Goal: Transaction & Acquisition: Book appointment/travel/reservation

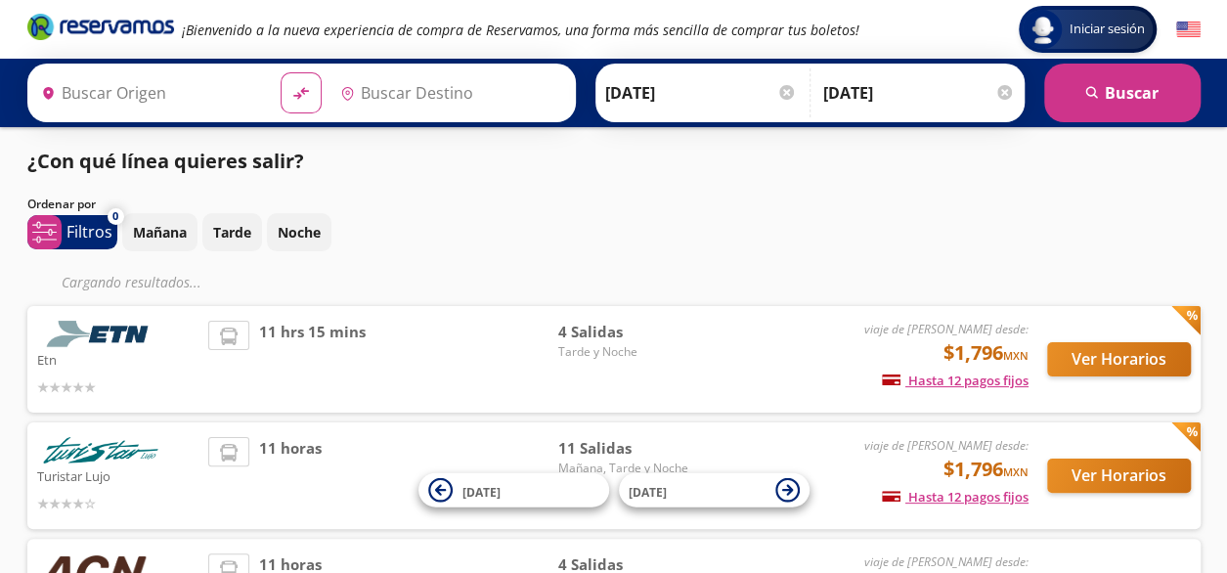
type input "[GEOGRAPHIC_DATA], [GEOGRAPHIC_DATA]"
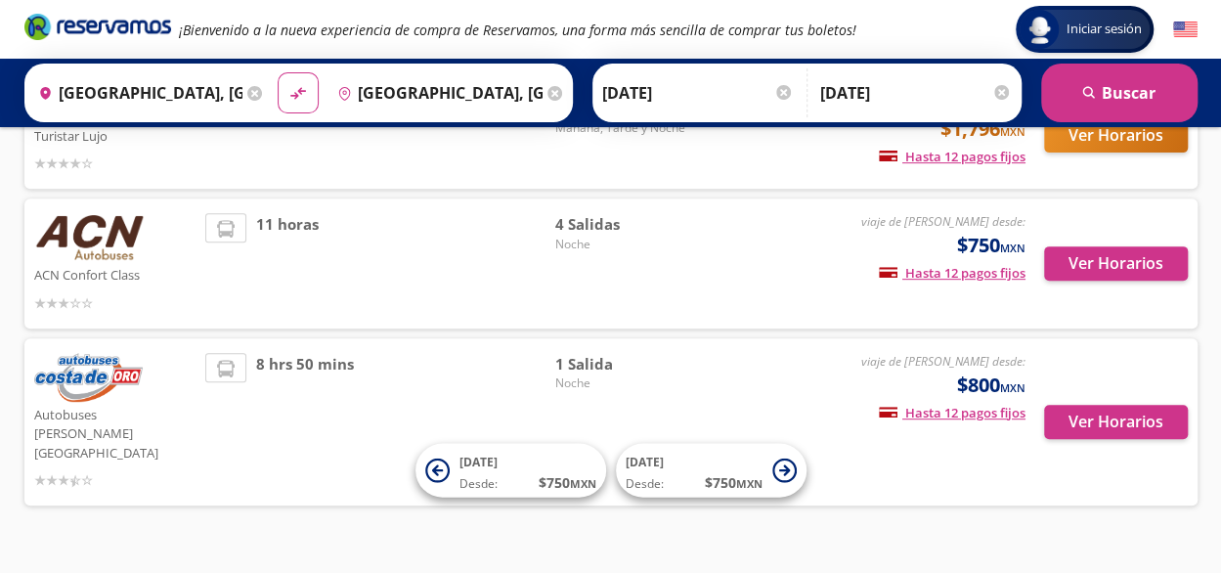
scroll to position [302, 0]
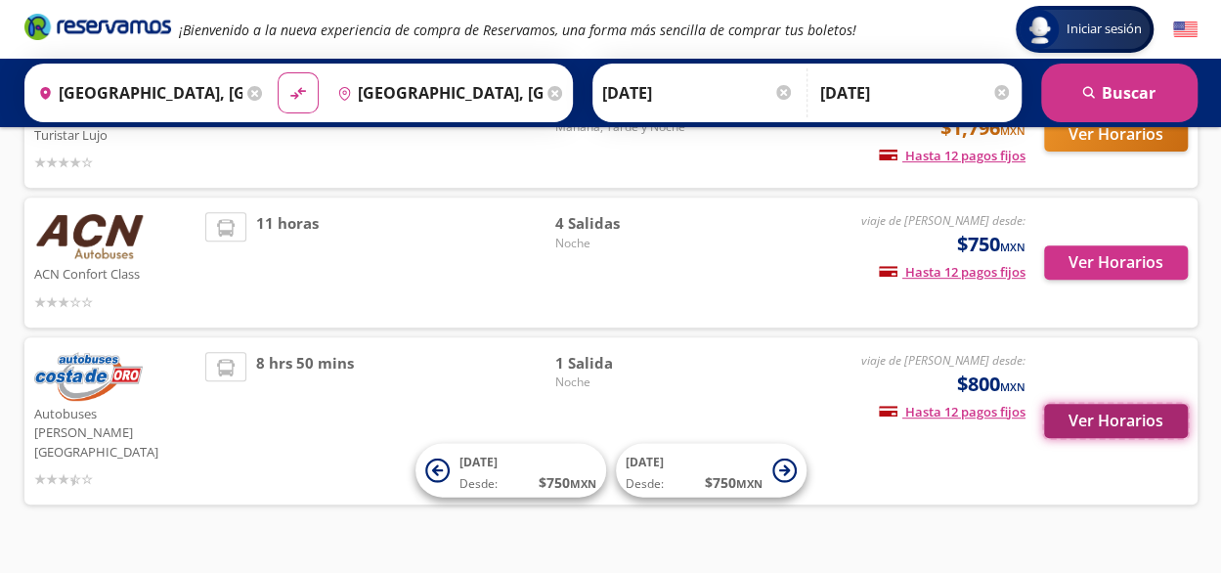
click at [1097, 405] on button "Ver Horarios" at bounding box center [1116, 421] width 144 height 34
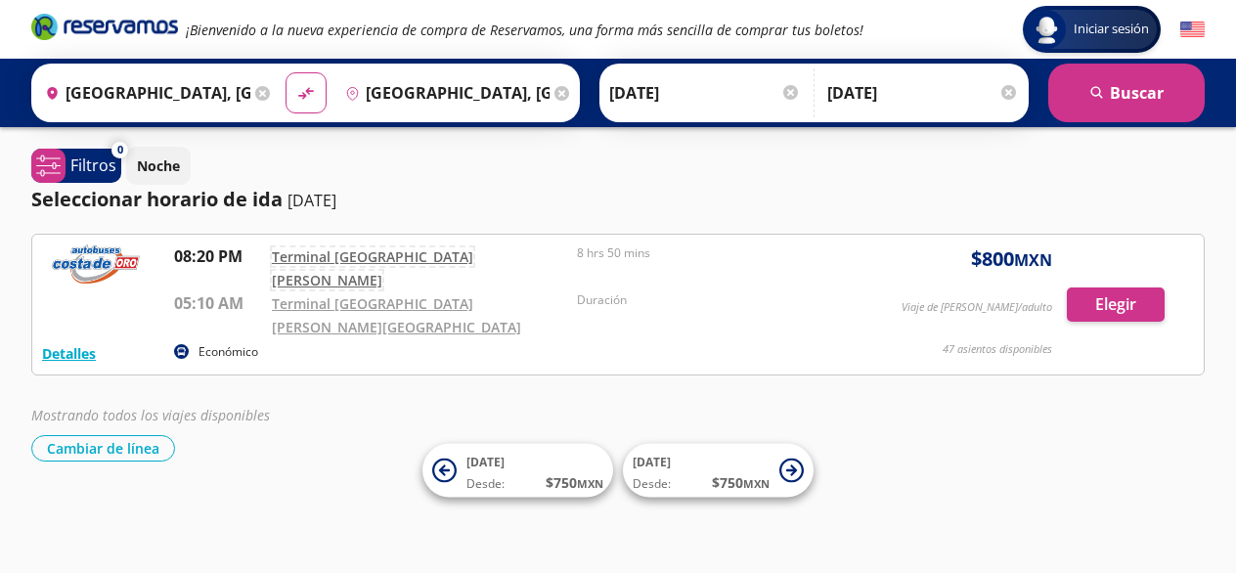
click at [349, 255] on link "Terminal [GEOGRAPHIC_DATA][PERSON_NAME]" at bounding box center [372, 268] width 201 height 42
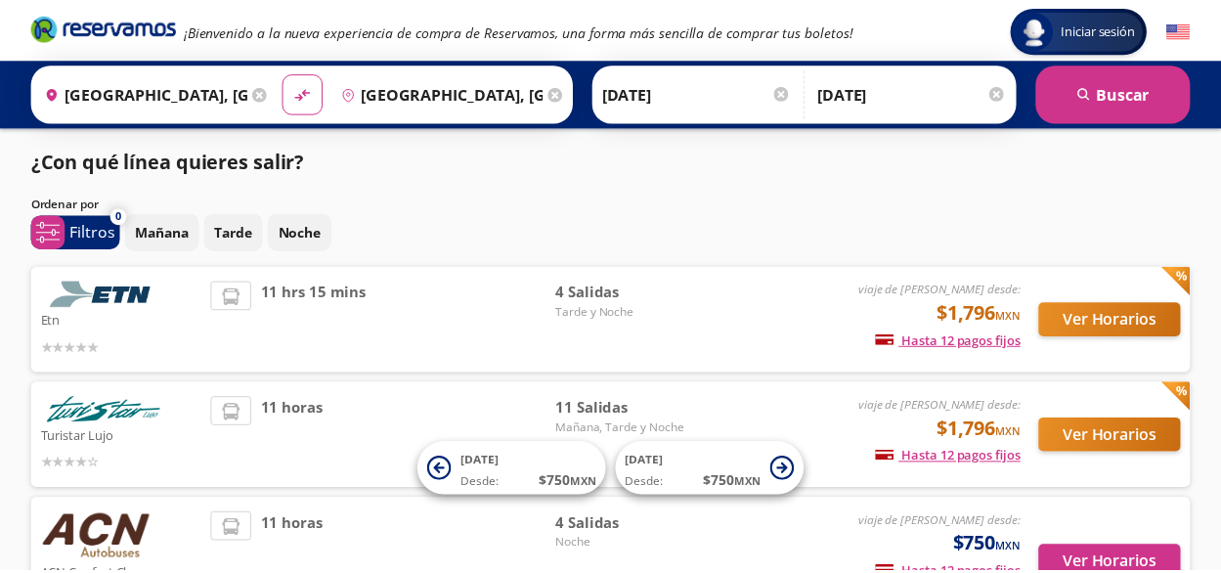
scroll to position [302, 0]
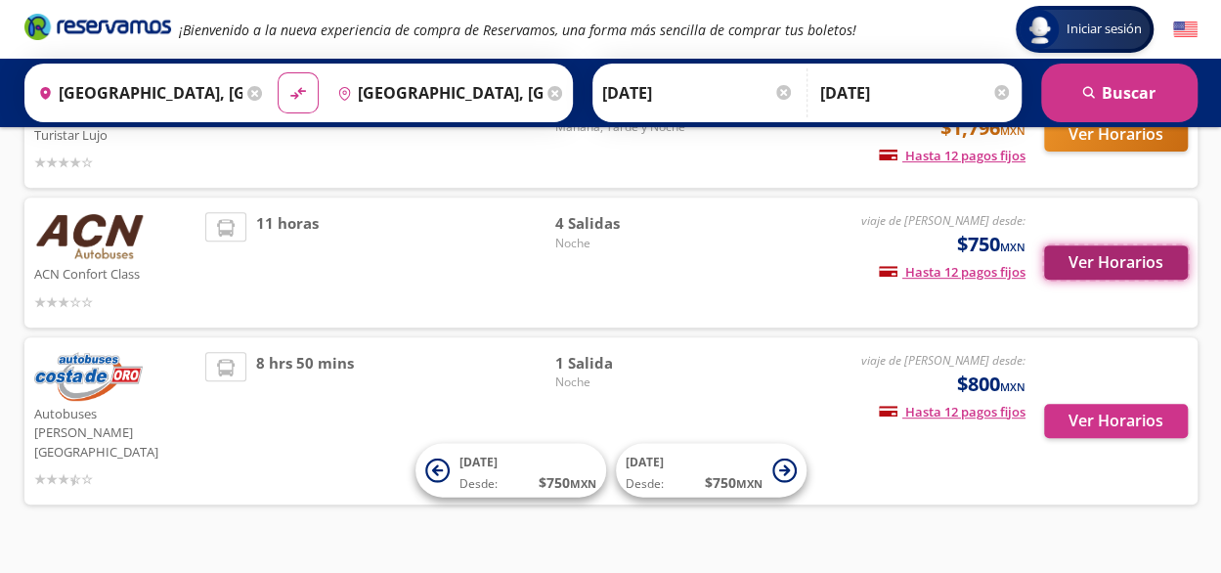
click at [1097, 261] on button "Ver Horarios" at bounding box center [1116, 262] width 144 height 34
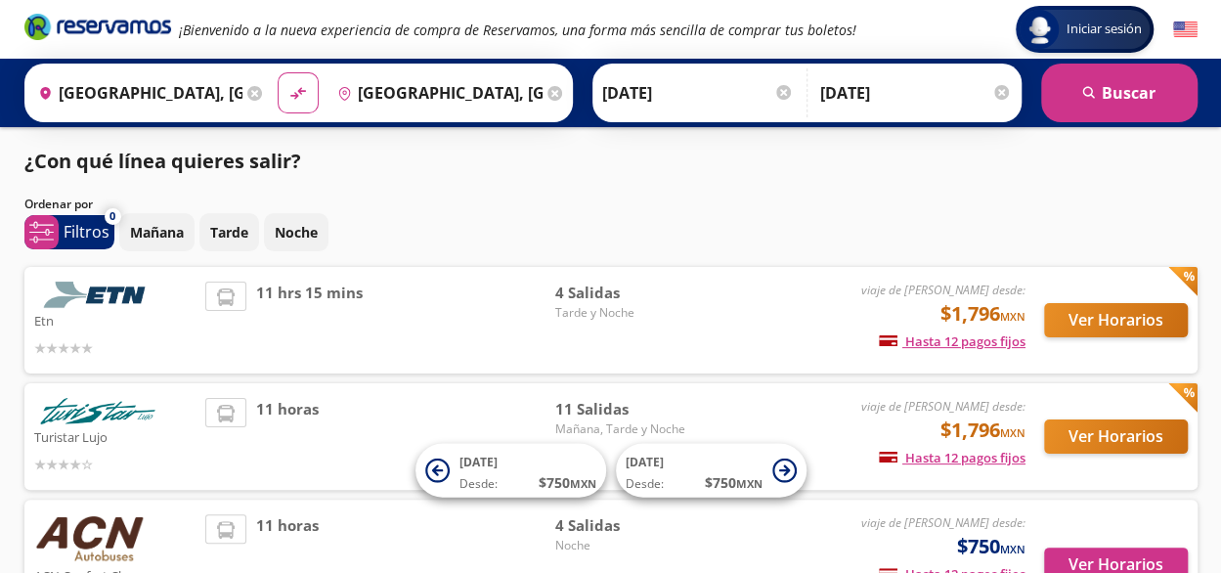
scroll to position [302, 0]
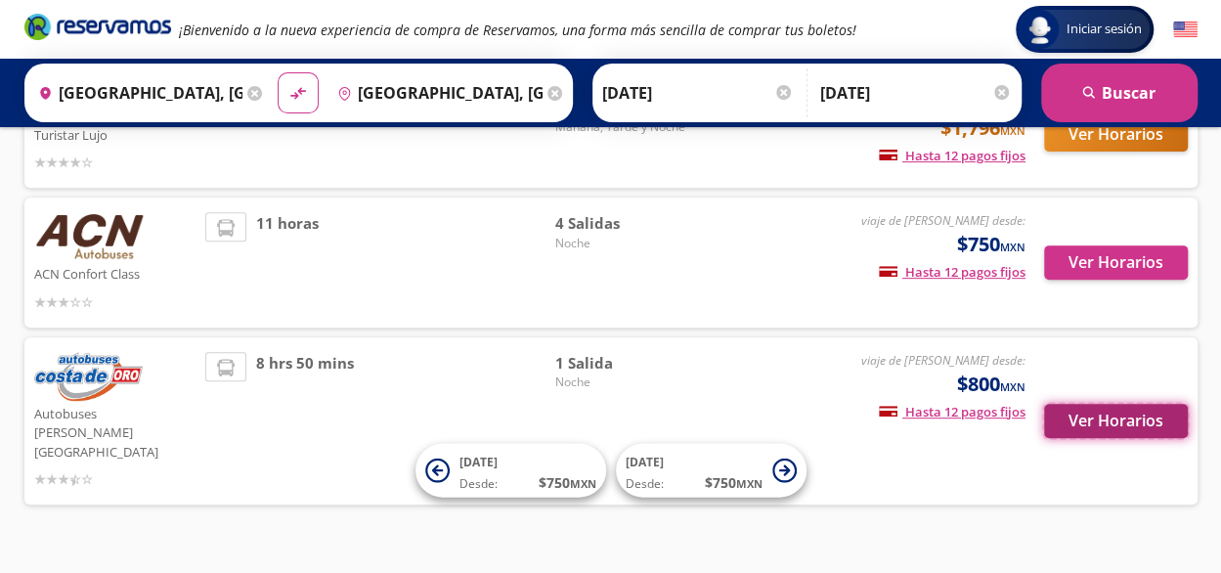
click at [1077, 406] on button "Ver Horarios" at bounding box center [1116, 421] width 144 height 34
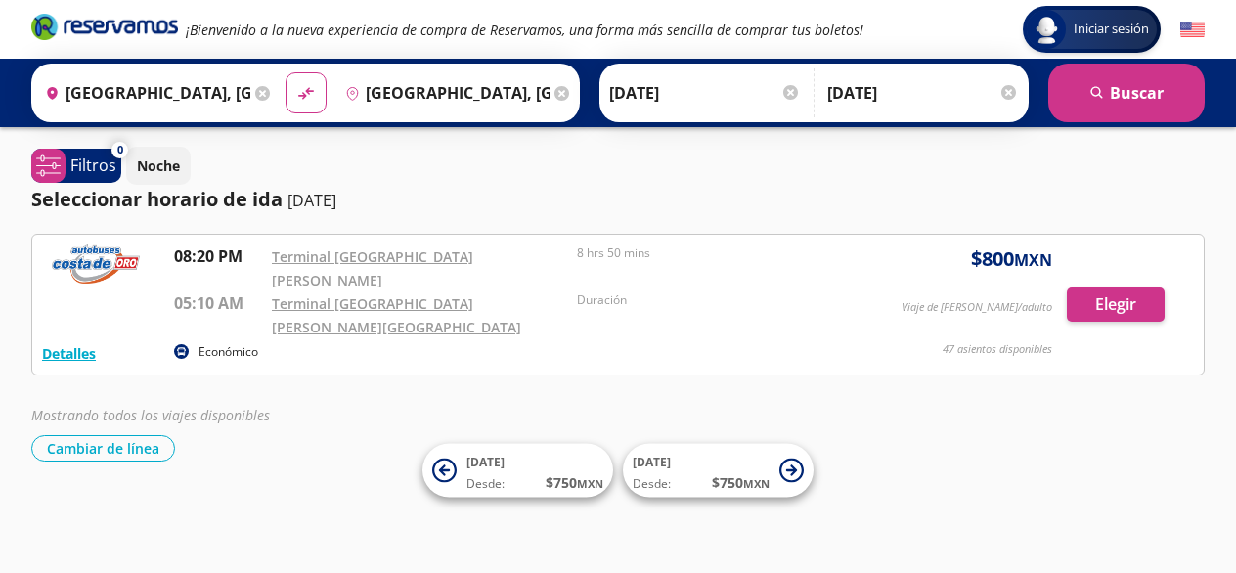
click at [784, 96] on div at bounding box center [790, 92] width 15 height 15
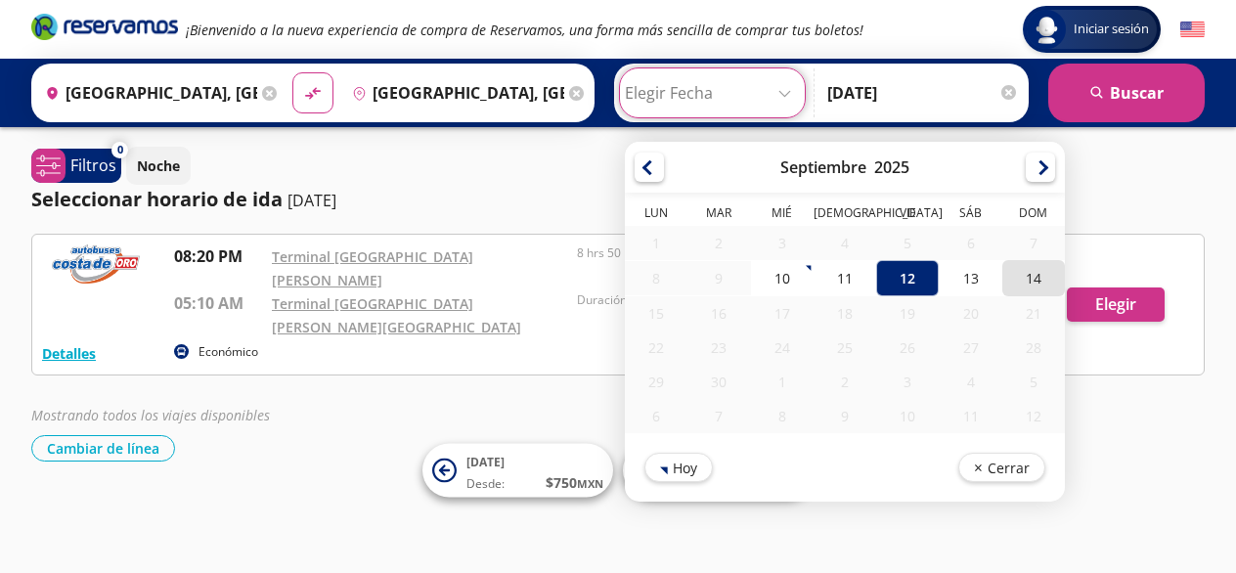
click at [1029, 271] on div "14" at bounding box center [1033, 278] width 63 height 36
type input "[DATE]"
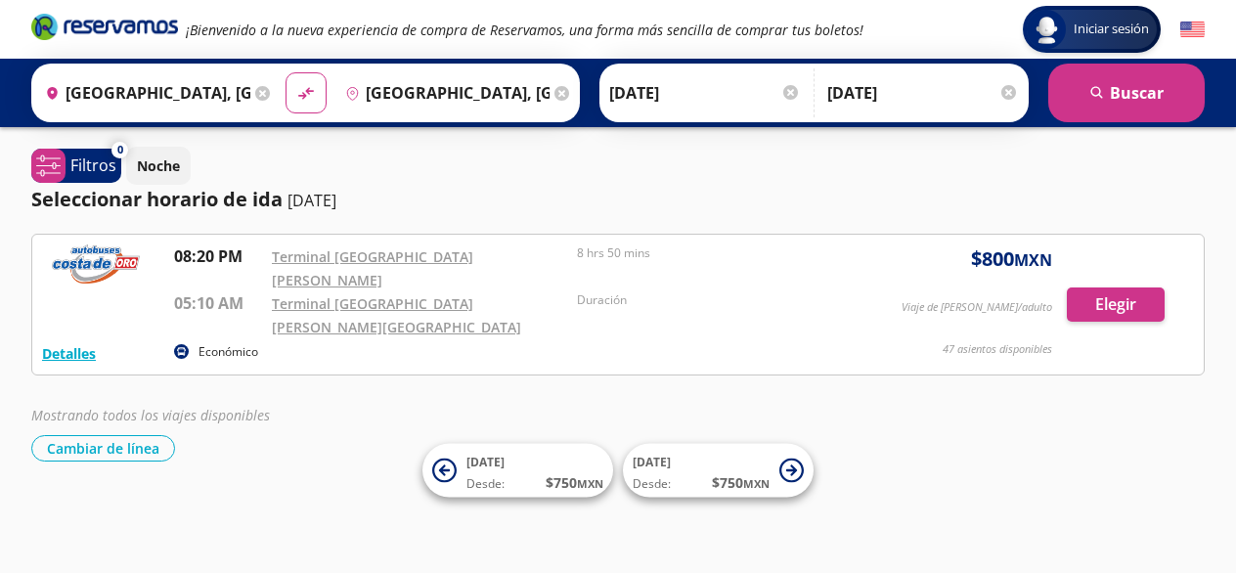
click at [1010, 91] on div at bounding box center [1008, 92] width 15 height 15
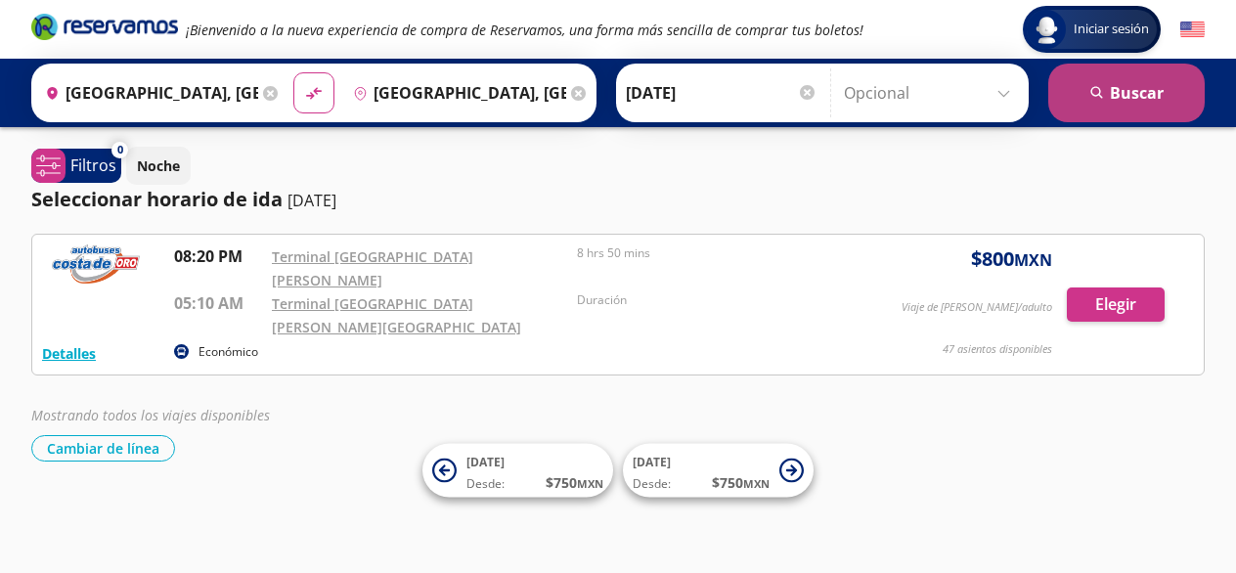
click at [1107, 101] on button "search [GEOGRAPHIC_DATA]" at bounding box center [1126, 93] width 156 height 59
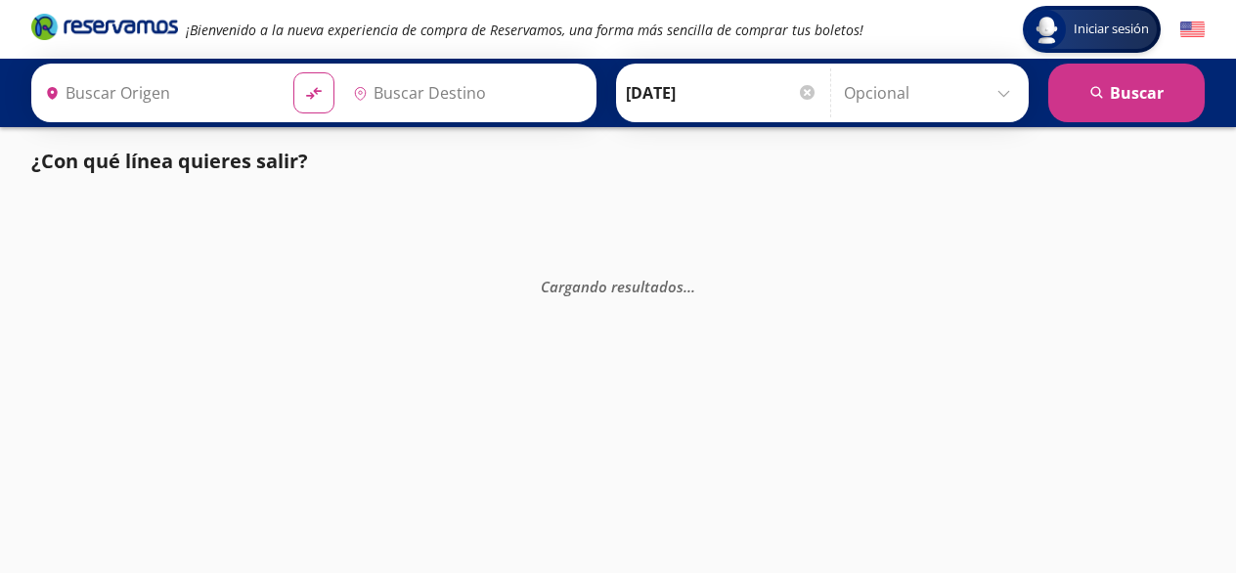
type input "[GEOGRAPHIC_DATA], [GEOGRAPHIC_DATA]"
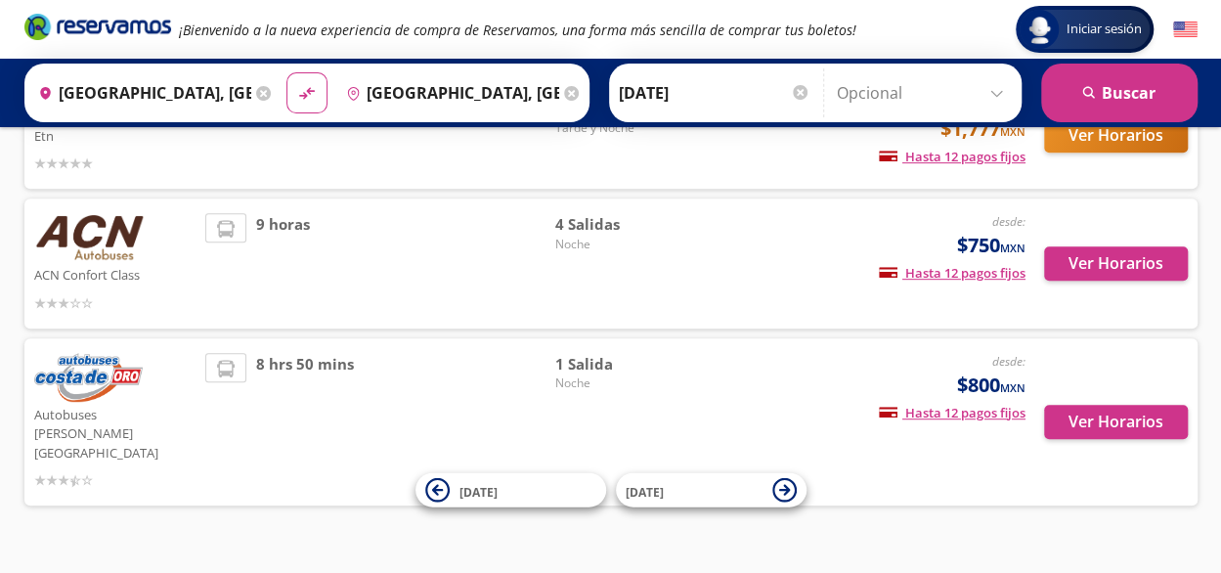
scroll to position [341, 0]
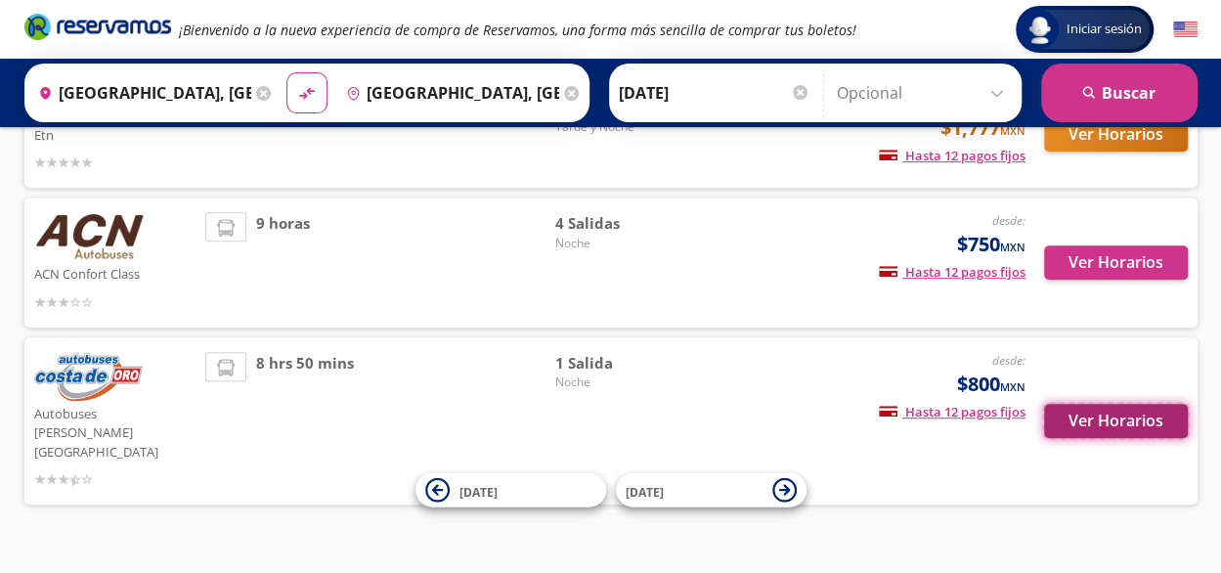
click at [1115, 408] on button "Ver Horarios" at bounding box center [1116, 421] width 144 height 34
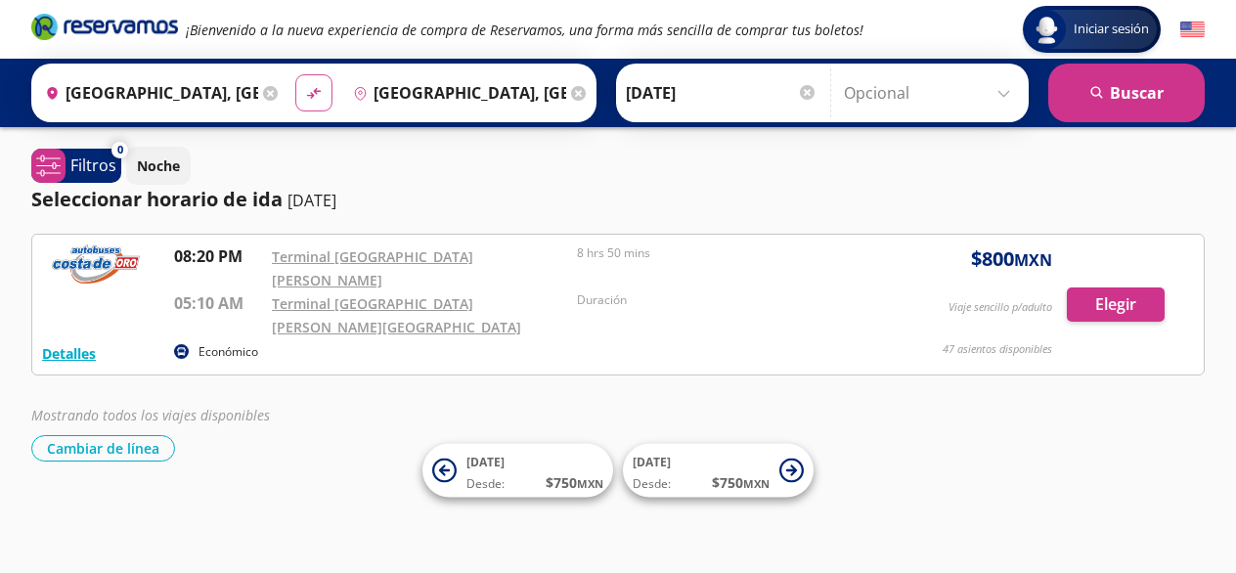
click at [321, 94] on button "material-symbols:compare-arrows-rounded" at bounding box center [313, 92] width 37 height 37
type input "[GEOGRAPHIC_DATA], [GEOGRAPHIC_DATA]"
click at [1097, 105] on button "search [GEOGRAPHIC_DATA]" at bounding box center [1126, 93] width 156 height 59
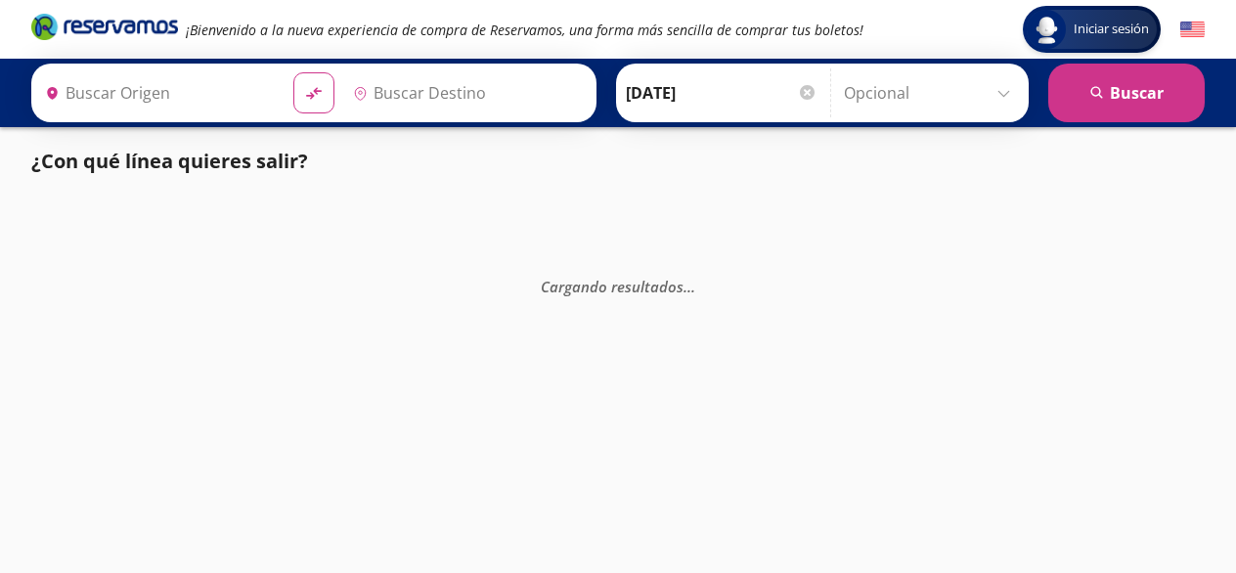
type input "[GEOGRAPHIC_DATA], [GEOGRAPHIC_DATA]"
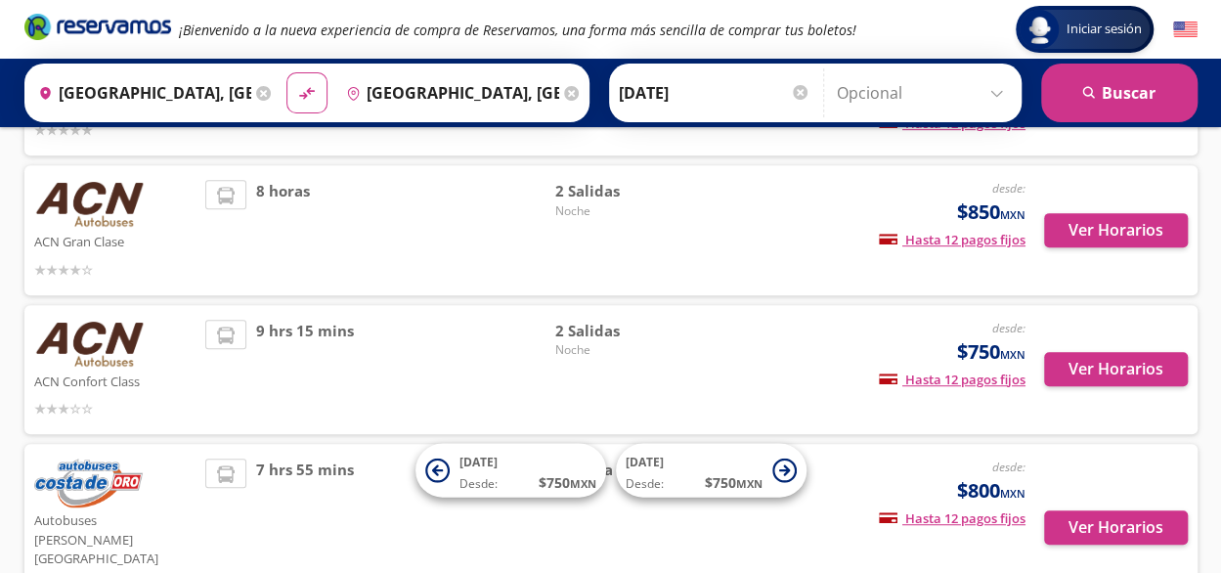
scroll to position [325, 0]
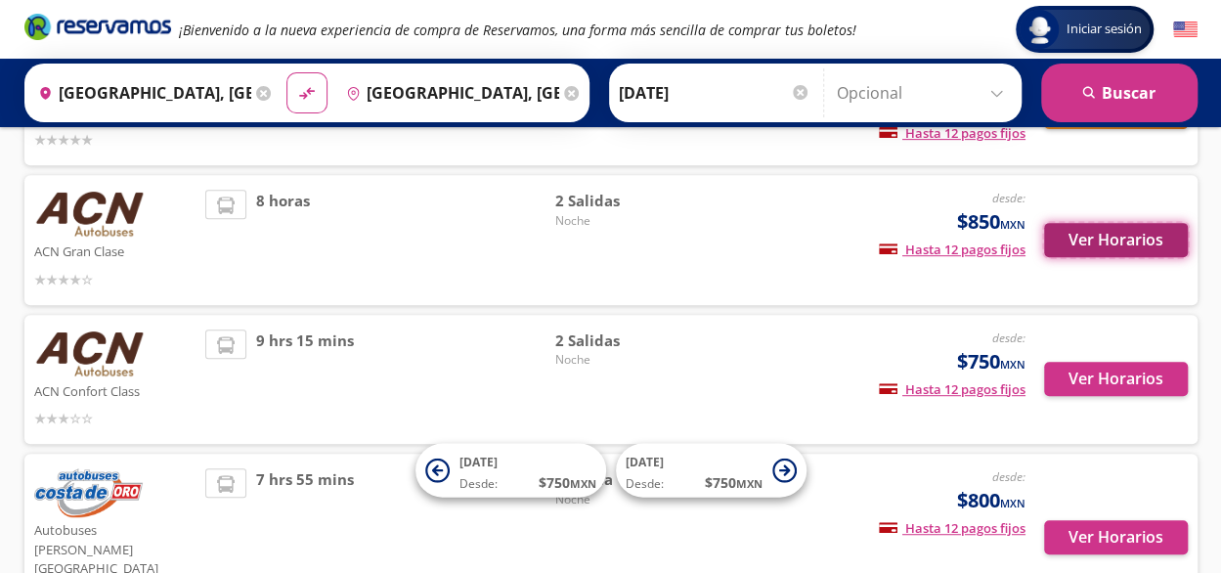
click at [1121, 234] on button "Ver Horarios" at bounding box center [1116, 240] width 144 height 34
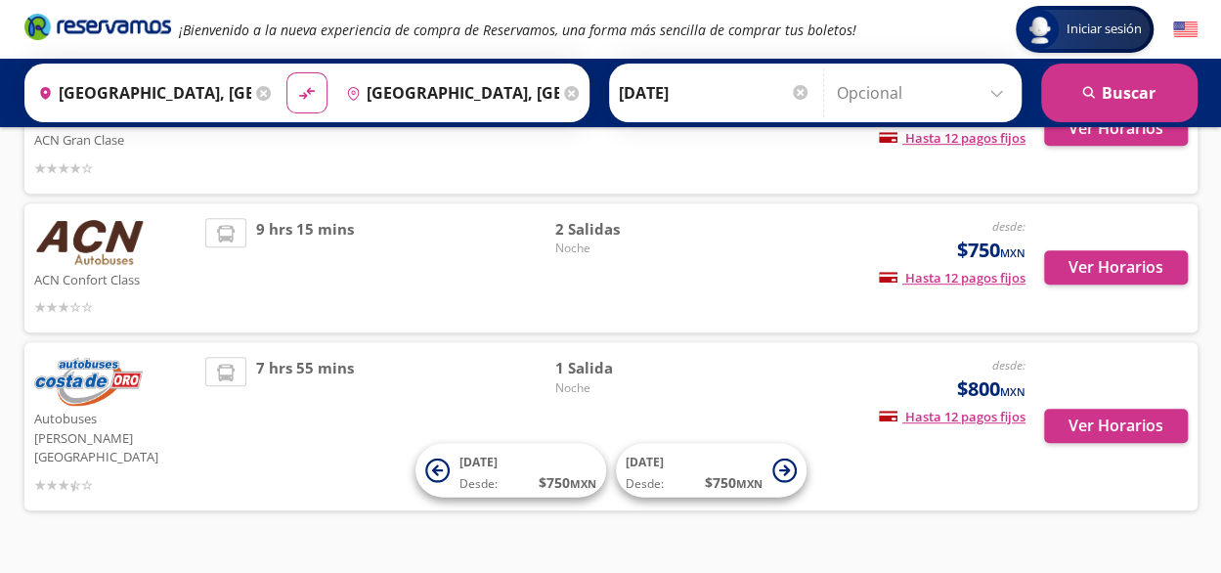
scroll to position [442, 0]
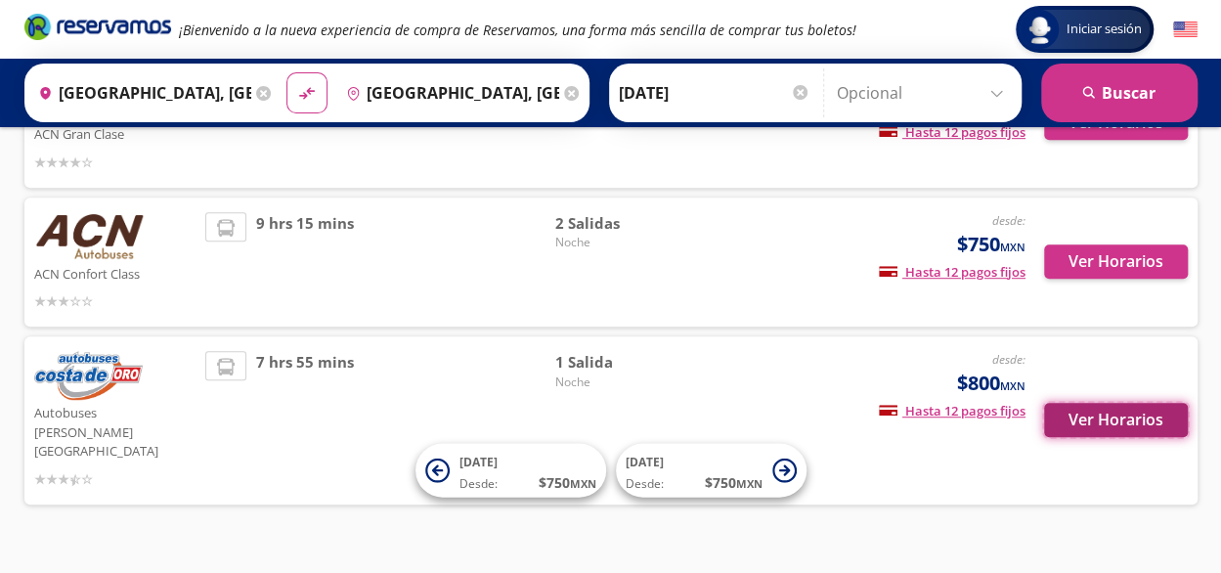
click at [1124, 407] on button "Ver Horarios" at bounding box center [1116, 420] width 144 height 34
